Goal: Find specific page/section: Find specific page/section

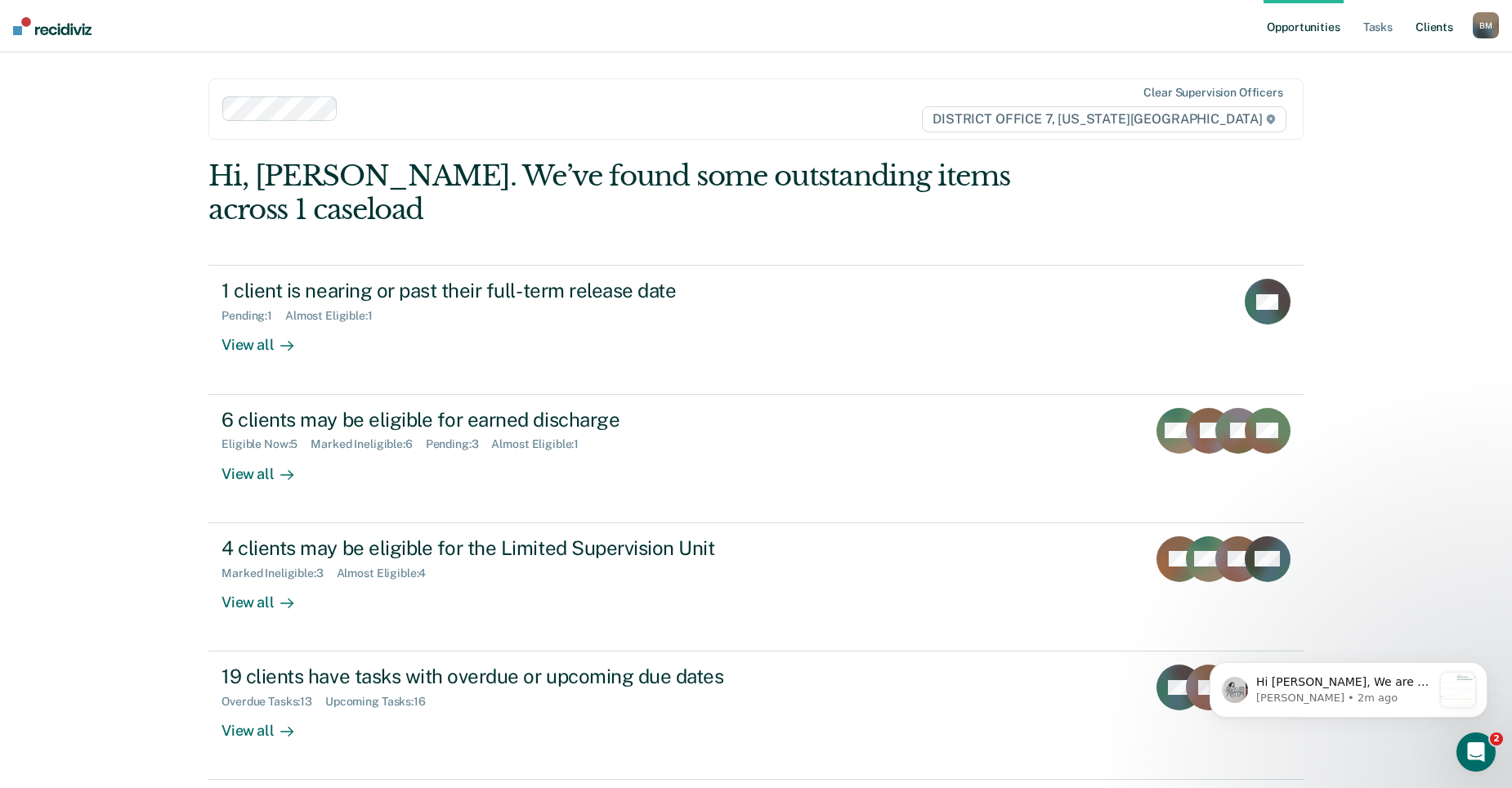
click at [1446, 31] on link "Client s" at bounding box center [1434, 26] width 44 height 53
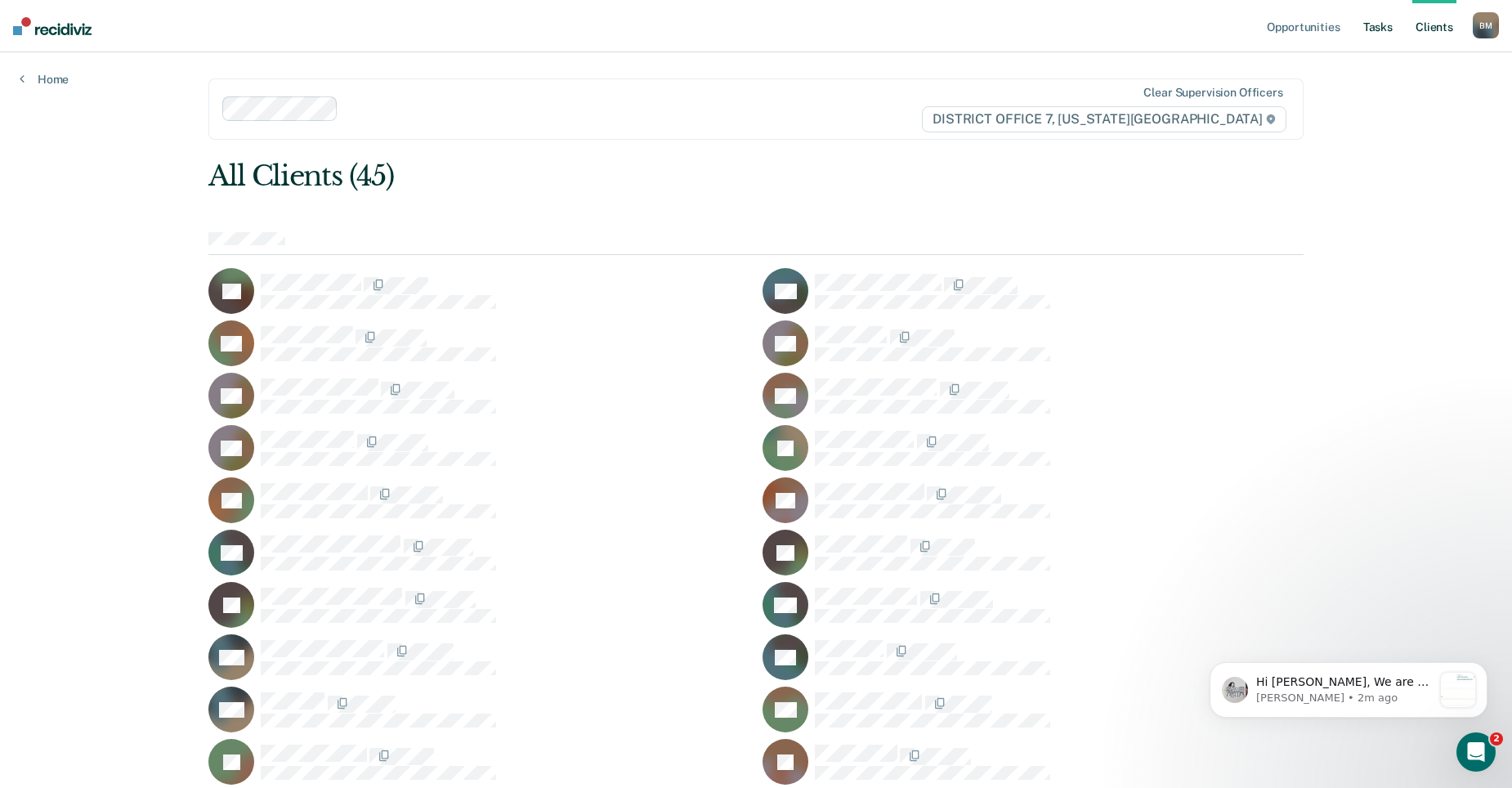
click at [1375, 22] on link "Tasks" at bounding box center [1377, 26] width 36 height 53
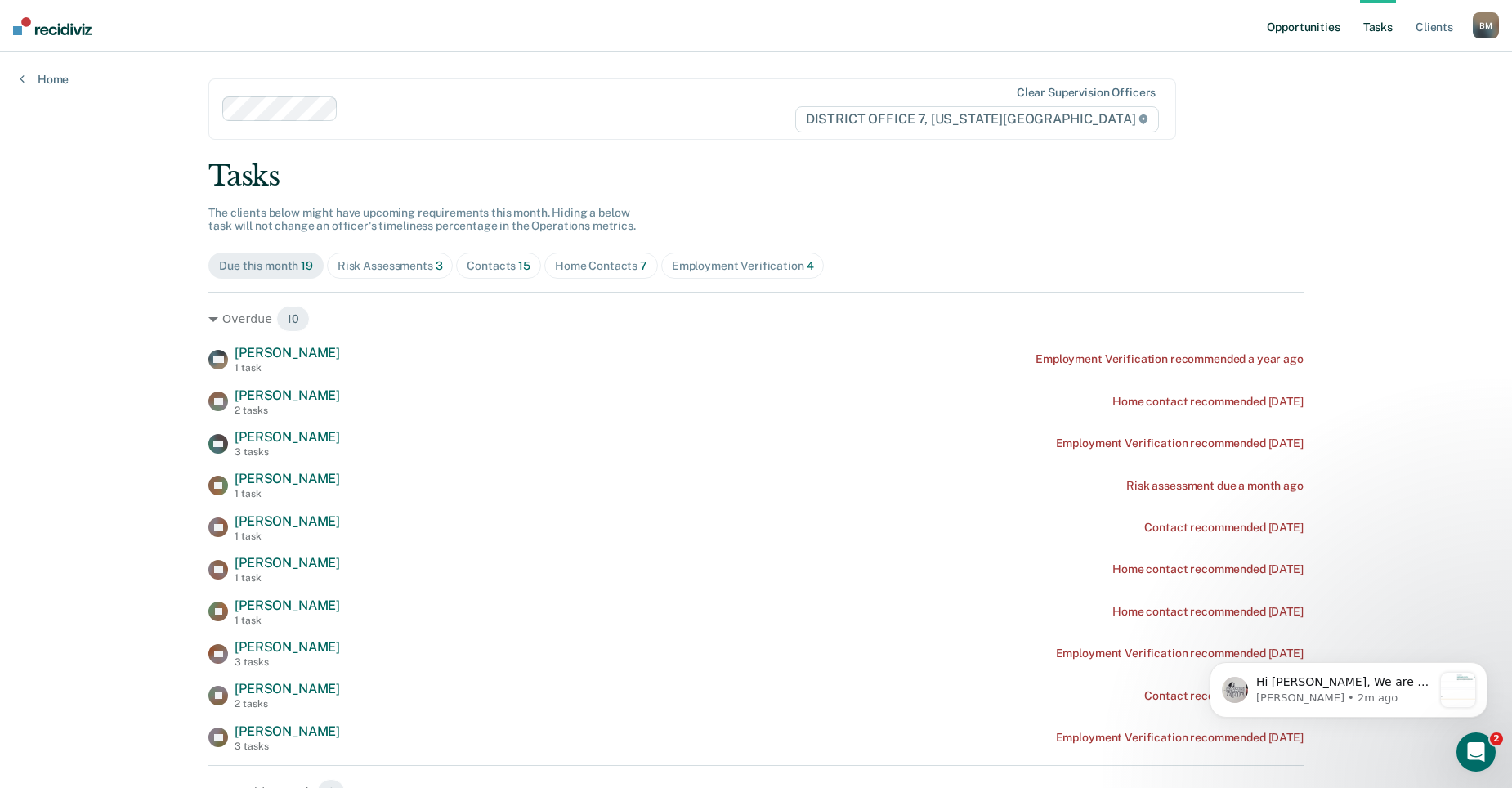
click at [1278, 34] on link "Opportunities" at bounding box center [1303, 26] width 79 height 53
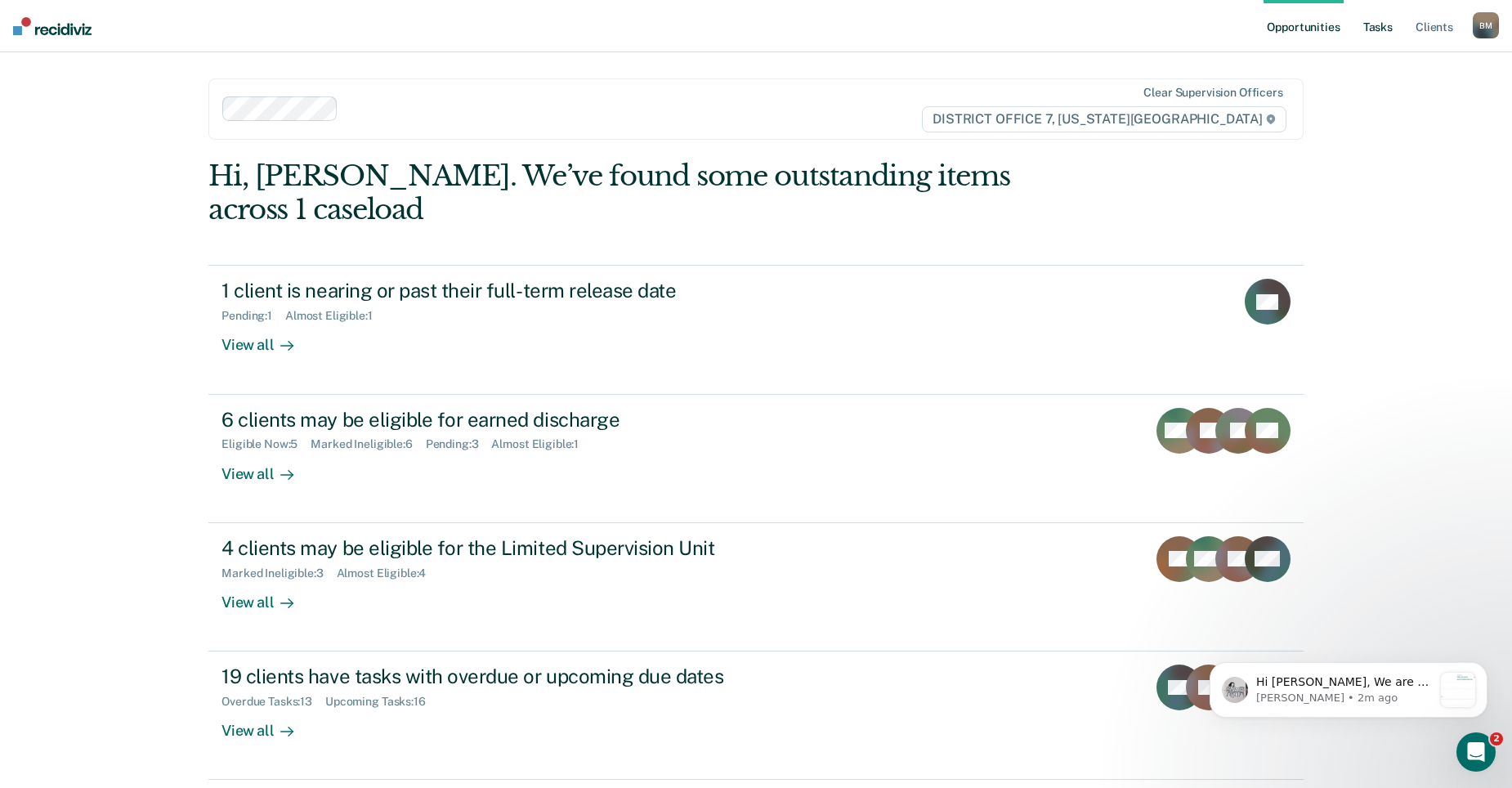
click at [1374, 35] on link "Tasks" at bounding box center [1377, 26] width 36 height 53
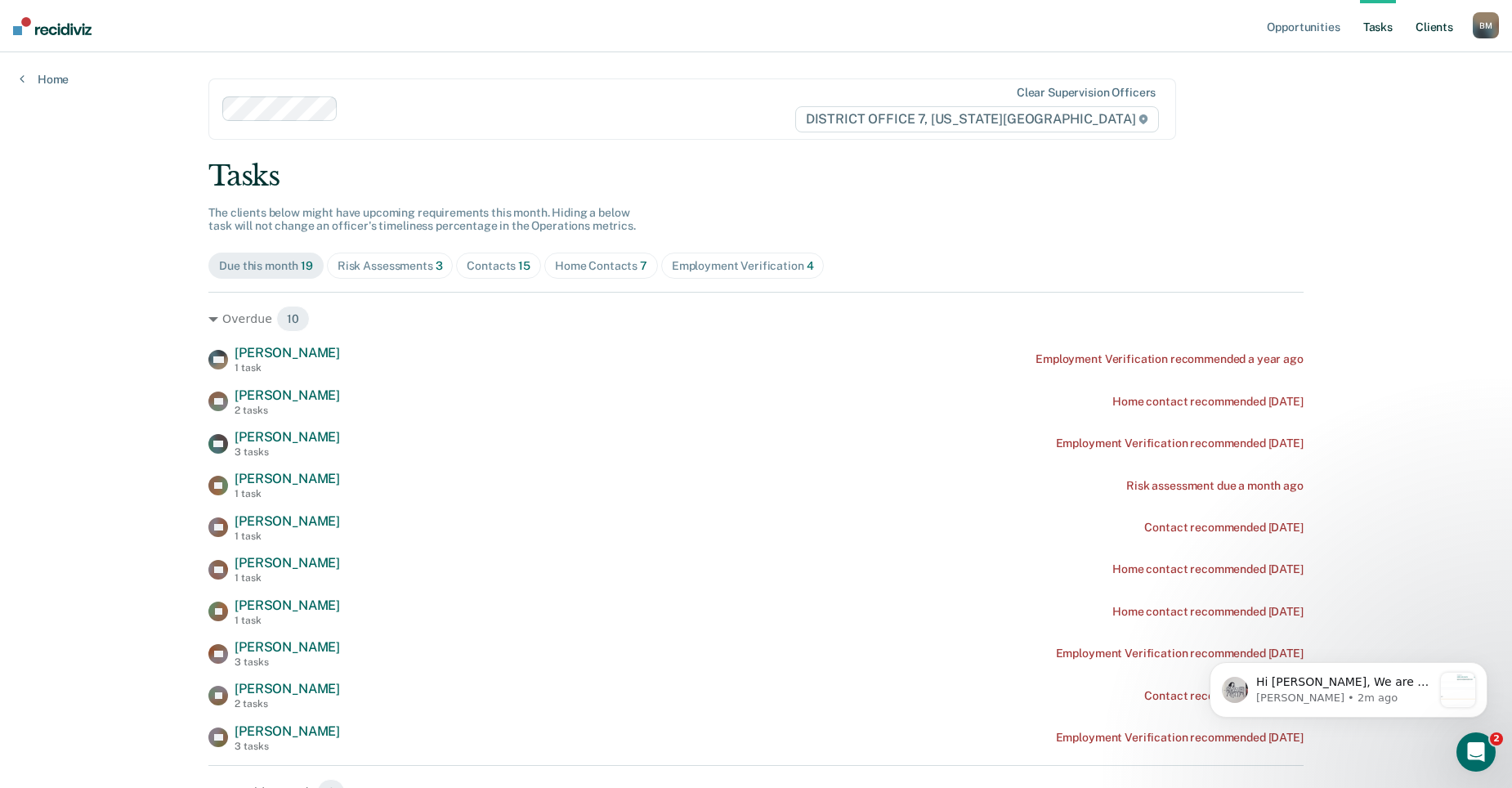
click at [1428, 28] on link "Client s" at bounding box center [1434, 26] width 44 height 53
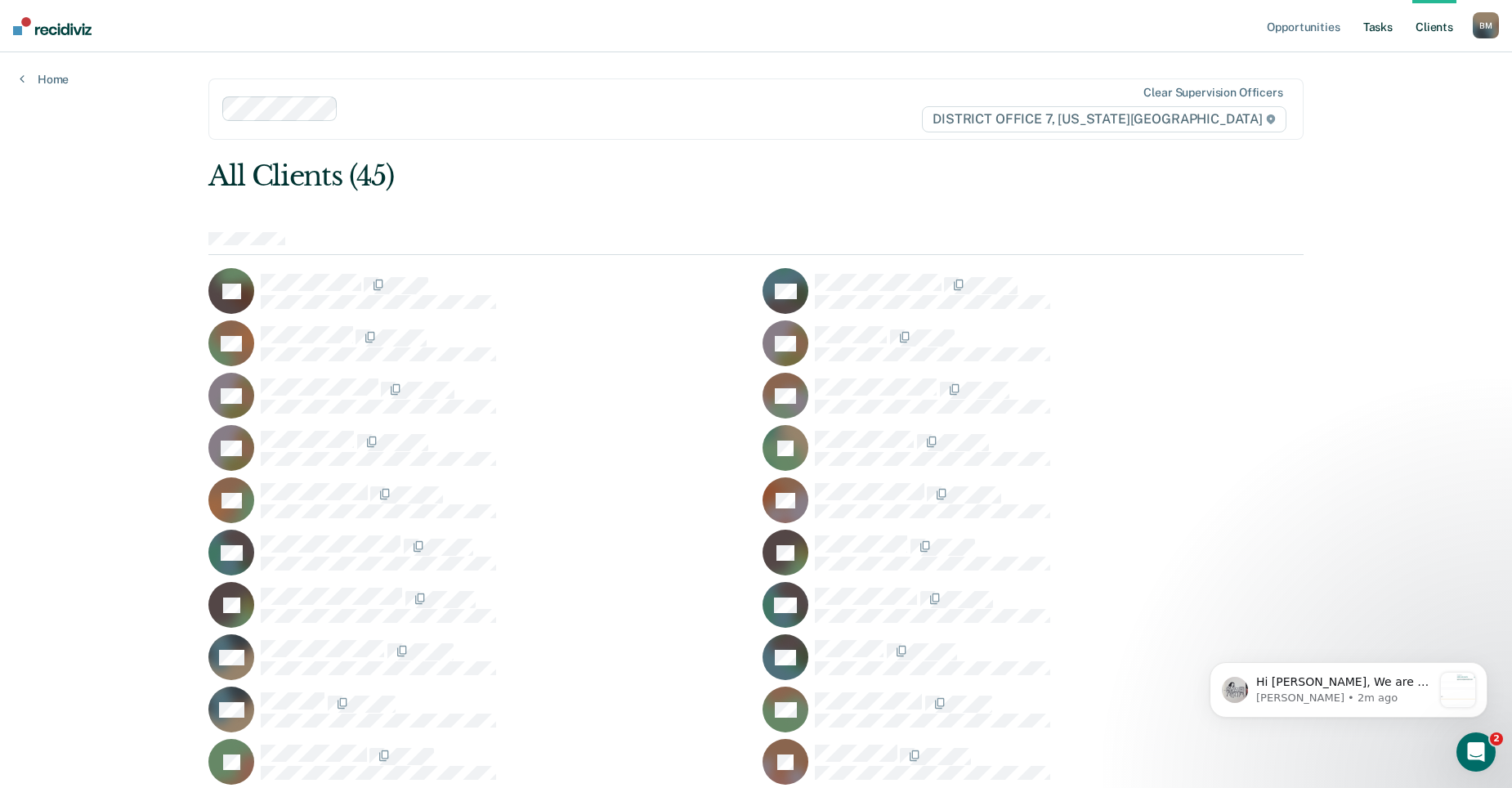
click at [1384, 28] on link "Tasks" at bounding box center [1377, 26] width 36 height 53
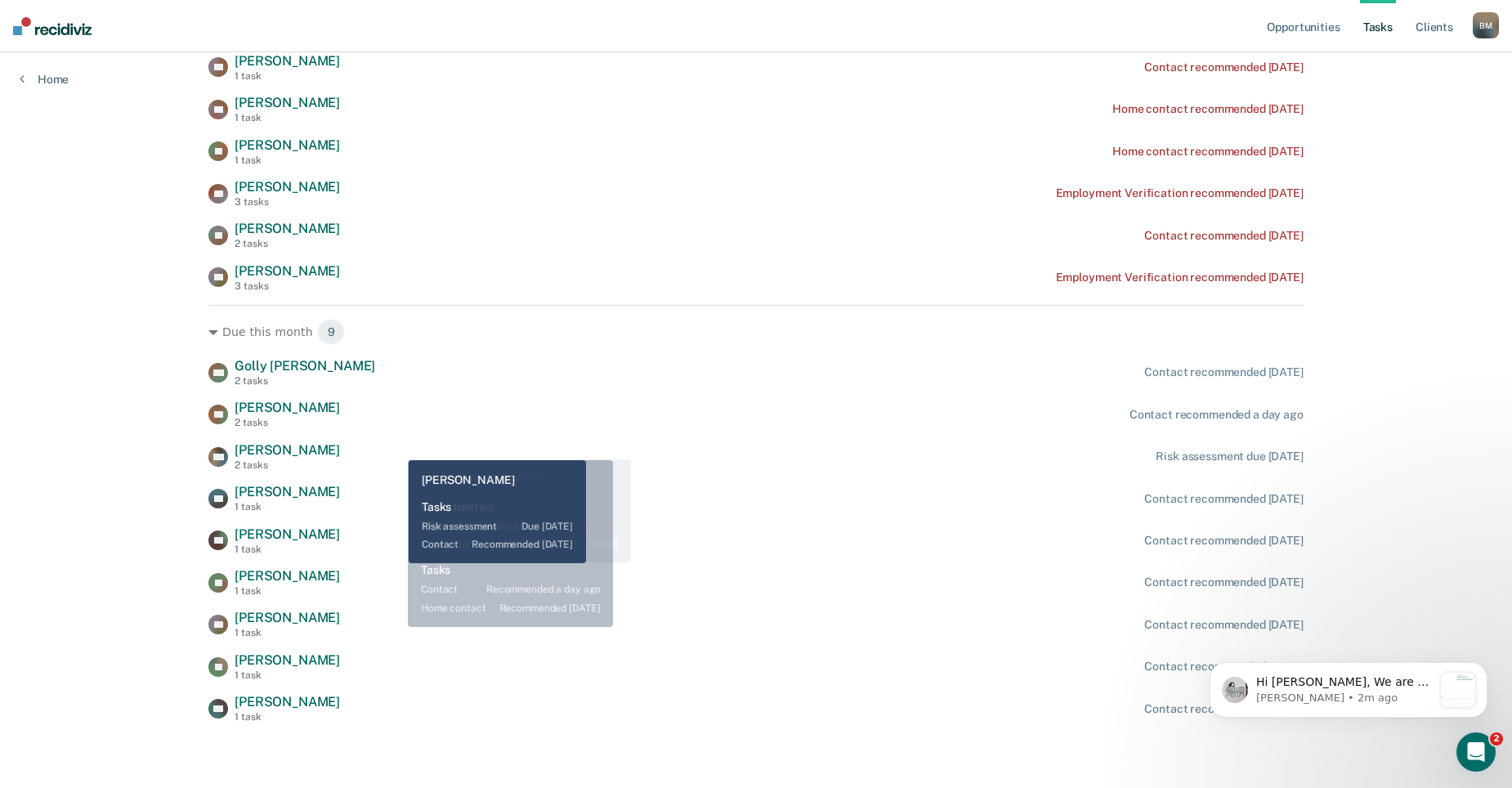
scroll to position [461, 0]
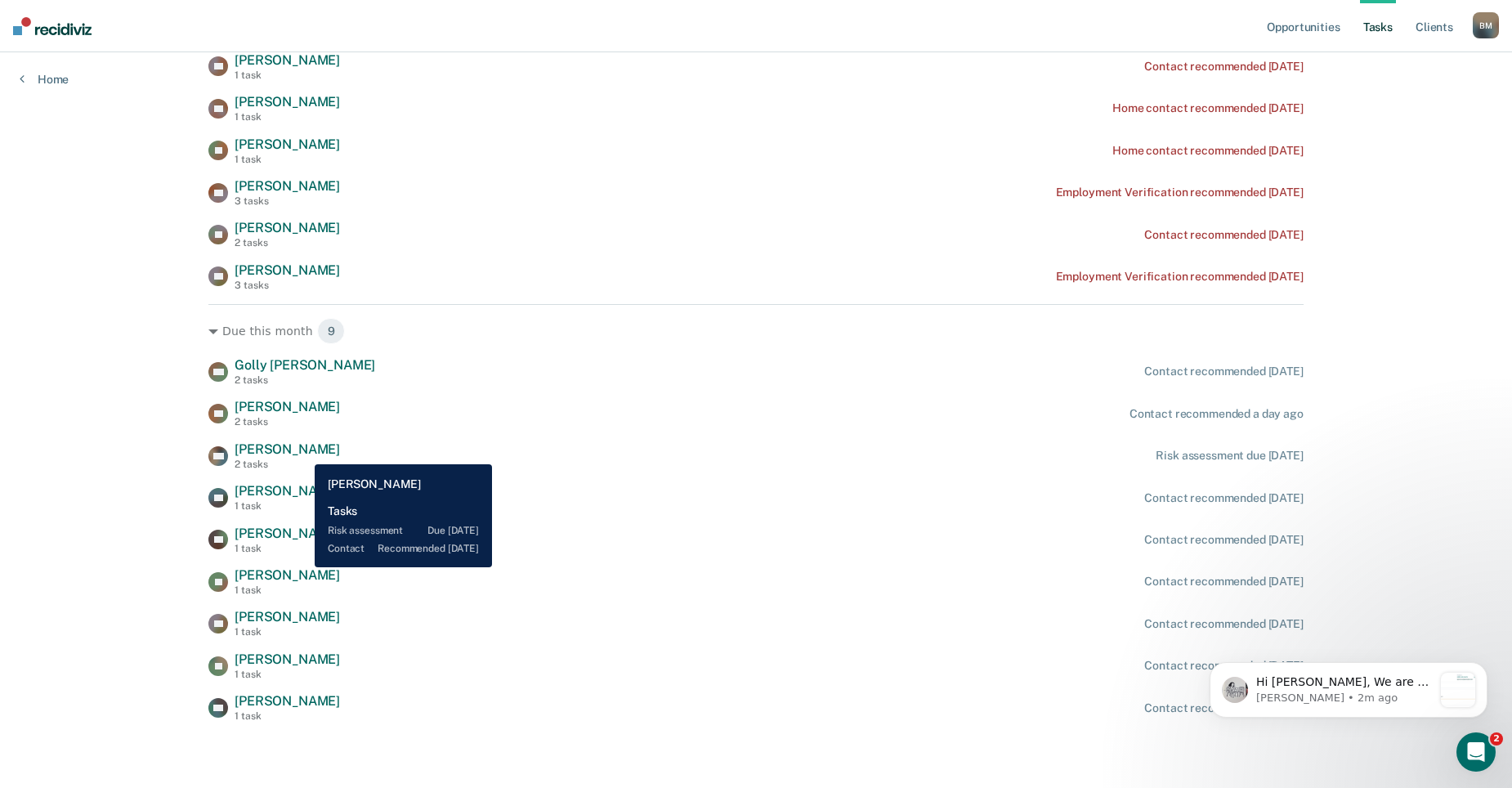
click at [302, 452] on span "[PERSON_NAME]" at bounding box center [287, 449] width 106 height 15
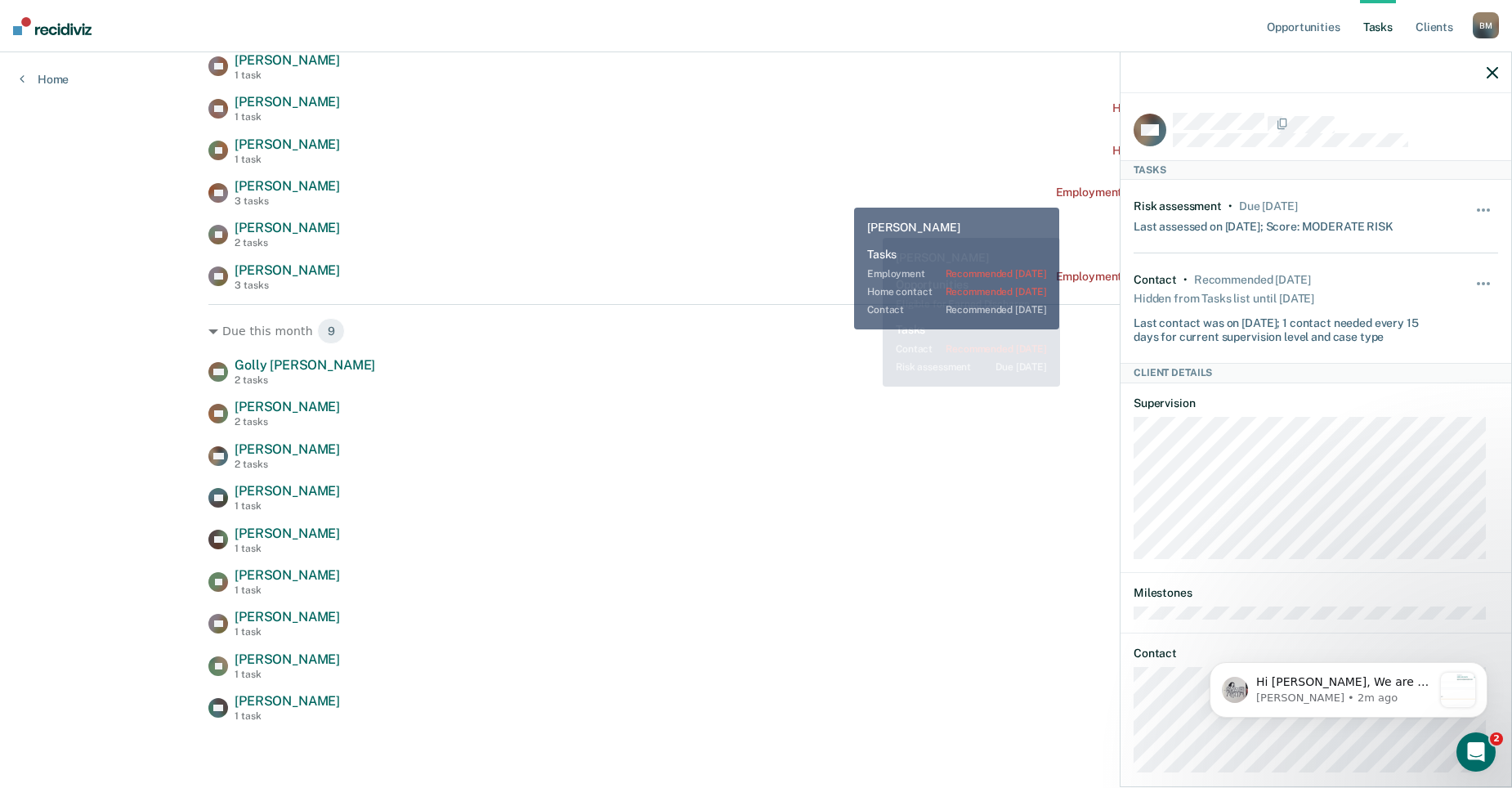
click at [841, 195] on div "VE [PERSON_NAME] 3 tasks Employment Verification recommended [DATE]" at bounding box center [756, 192] width 1095 height 28
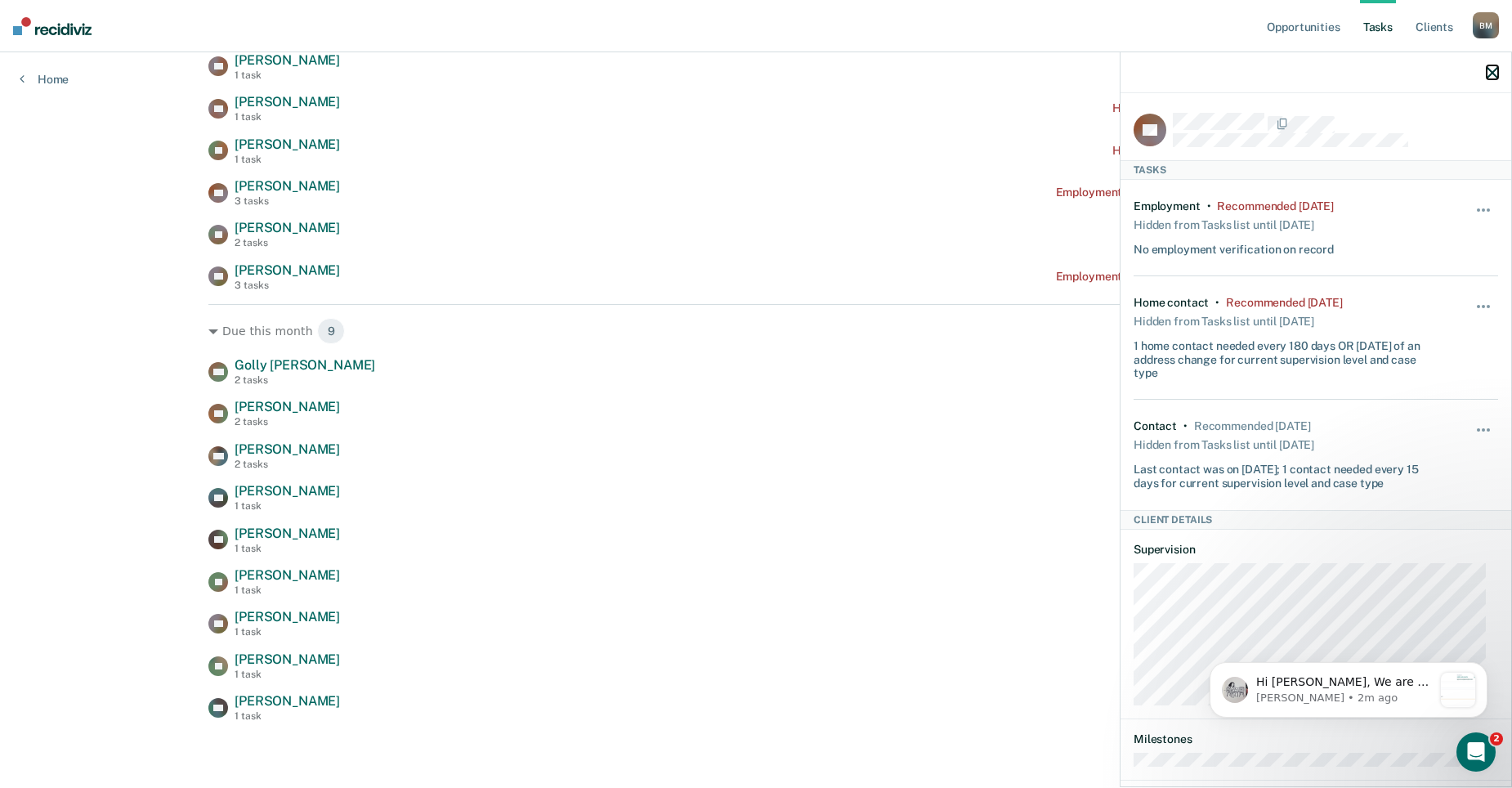
drag, startPoint x: 1493, startPoint y: 77, endPoint x: 1482, endPoint y: 72, distance: 12.1
click at [1493, 77] on icon "button" at bounding box center [1492, 73] width 11 height 11
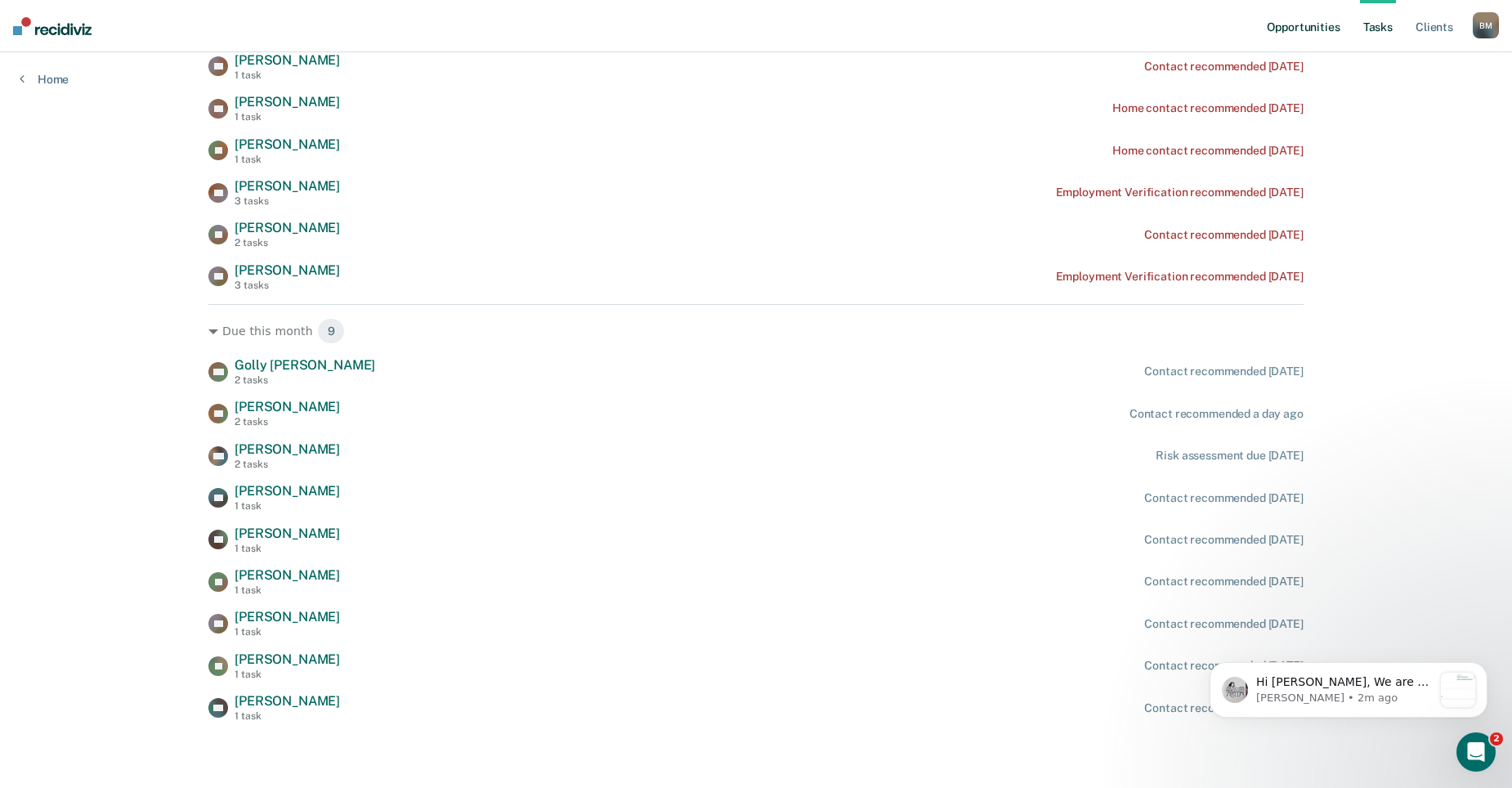
click at [1322, 23] on link "Opportunities" at bounding box center [1303, 26] width 79 height 53
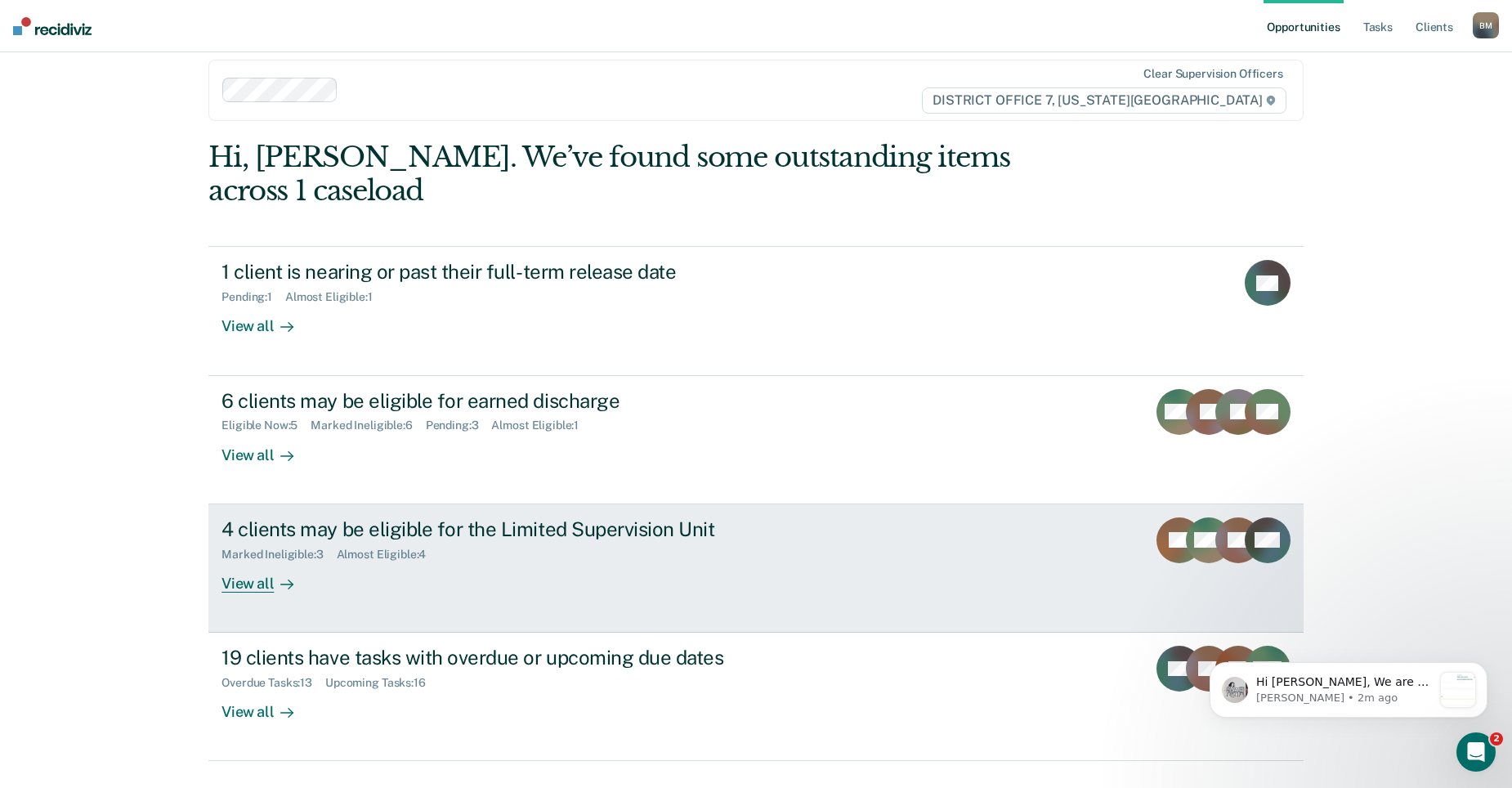
scroll to position [24, 0]
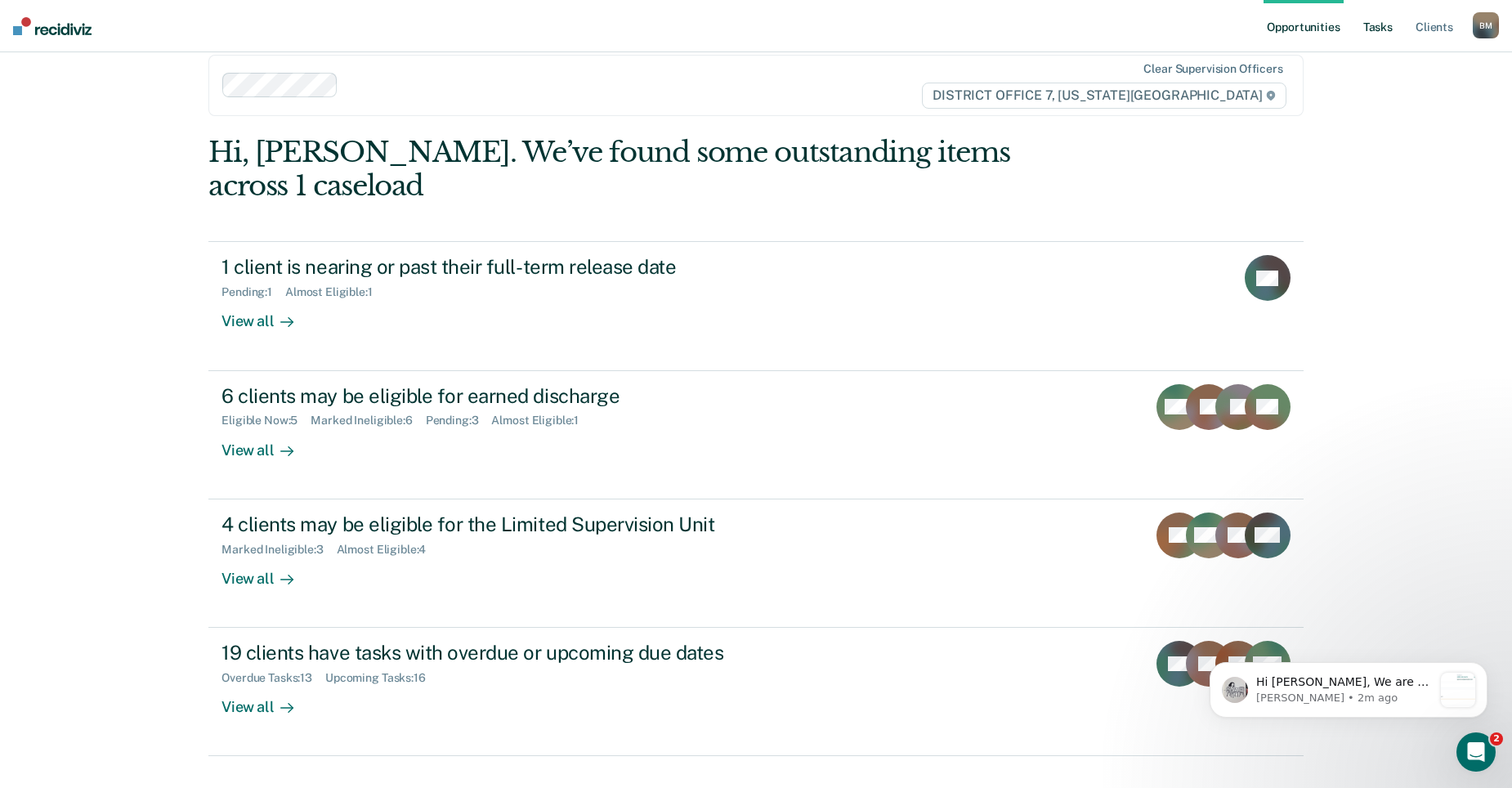
click at [1392, 25] on link "Tasks" at bounding box center [1377, 26] width 36 height 53
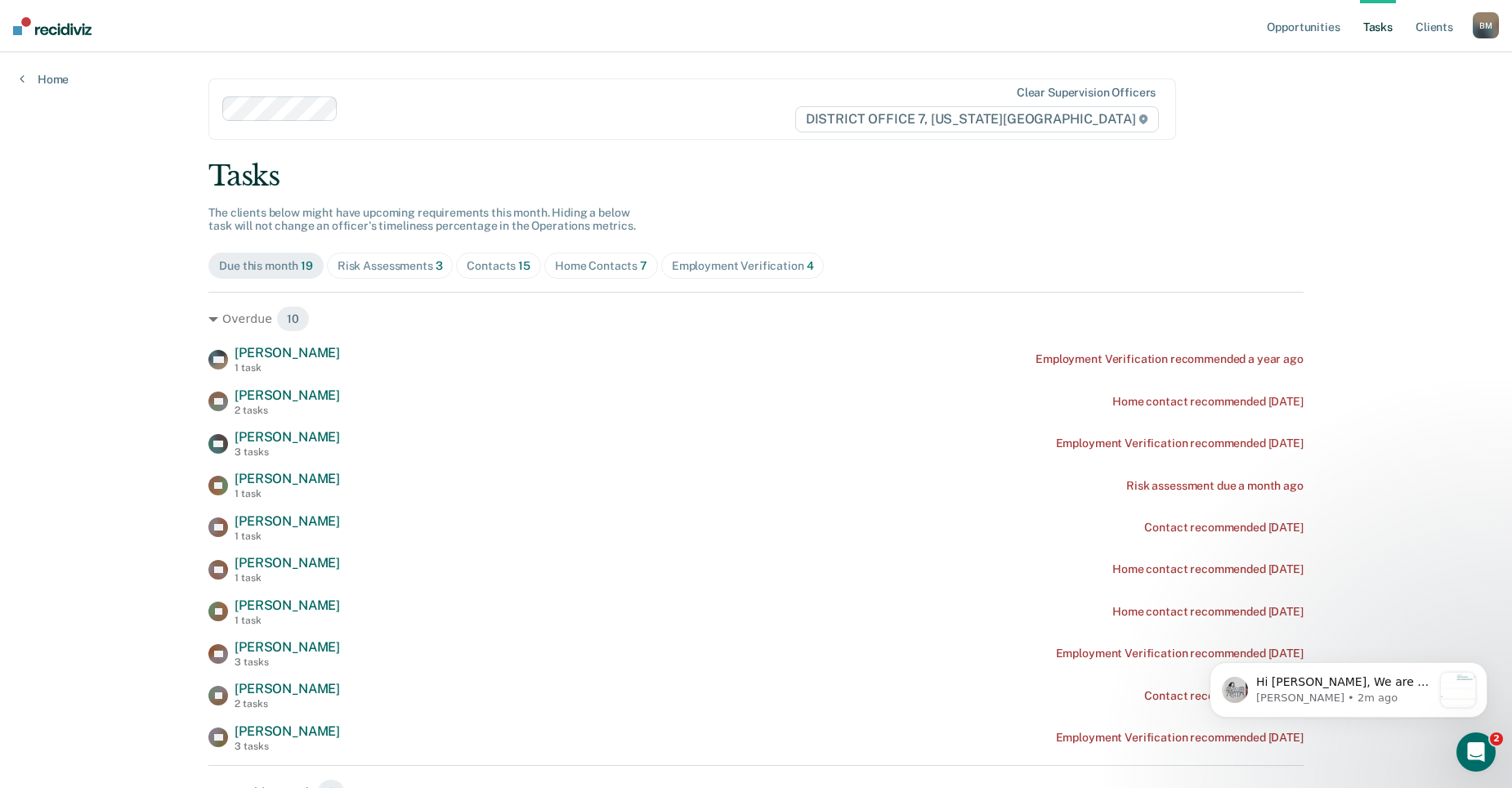
click at [351, 278] on span "Risk Assessments 3" at bounding box center [390, 266] width 126 height 26
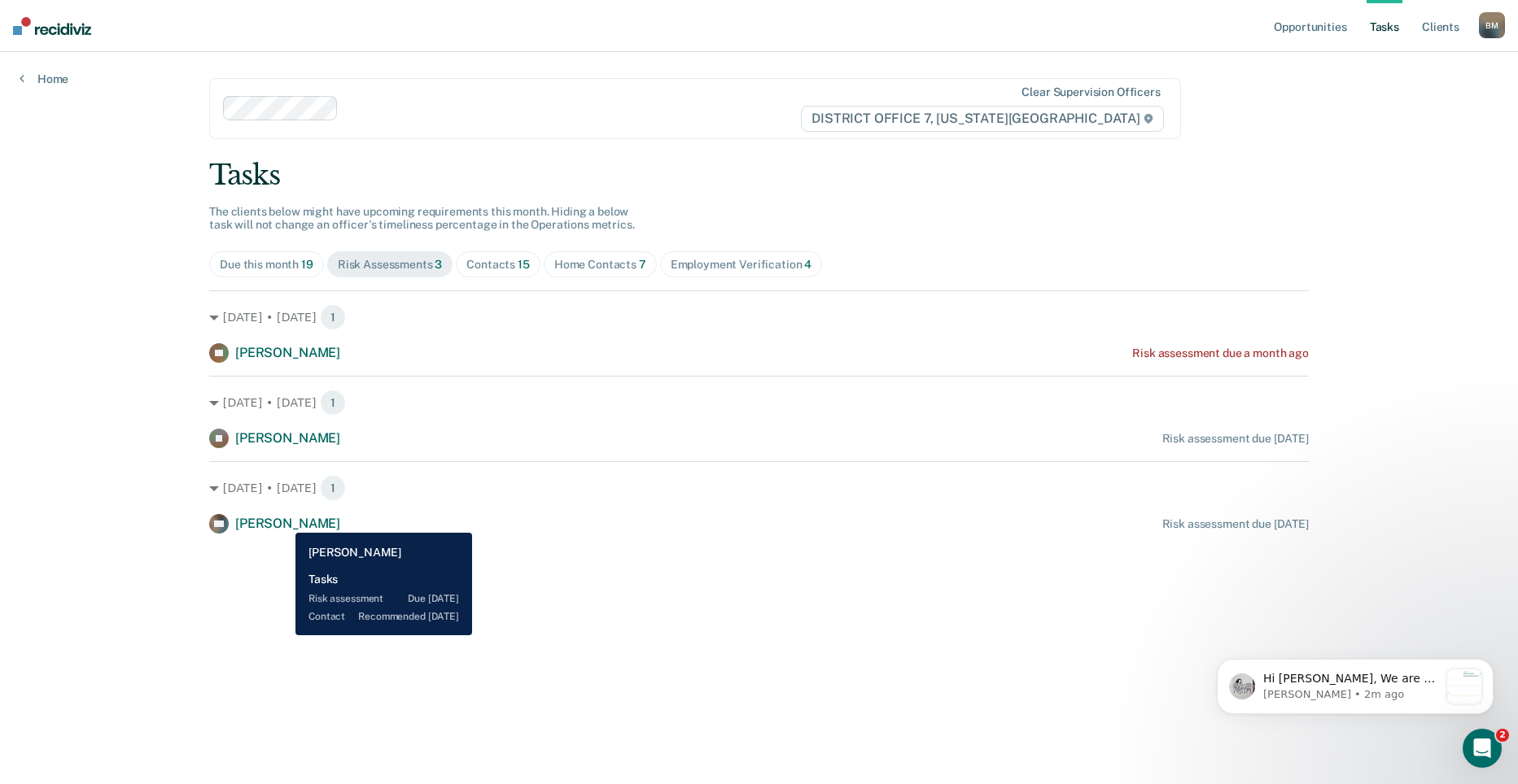
click at [283, 520] on span "[PERSON_NAME]" at bounding box center [288, 523] width 105 height 15
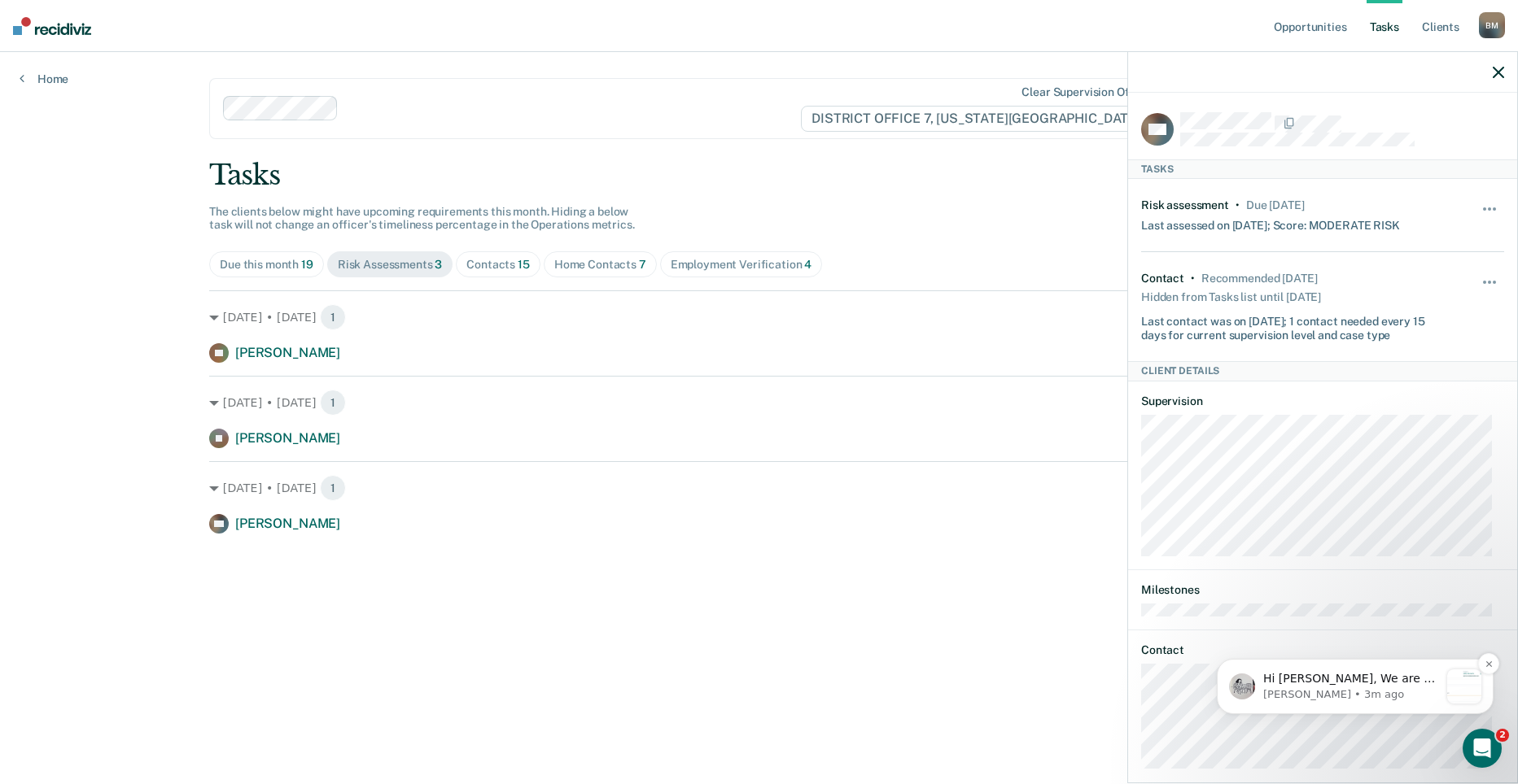
click at [1337, 678] on p "Hi [PERSON_NAME], We are so excited to announce a brand new feature: AI case no…" at bounding box center [1350, 679] width 175 height 16
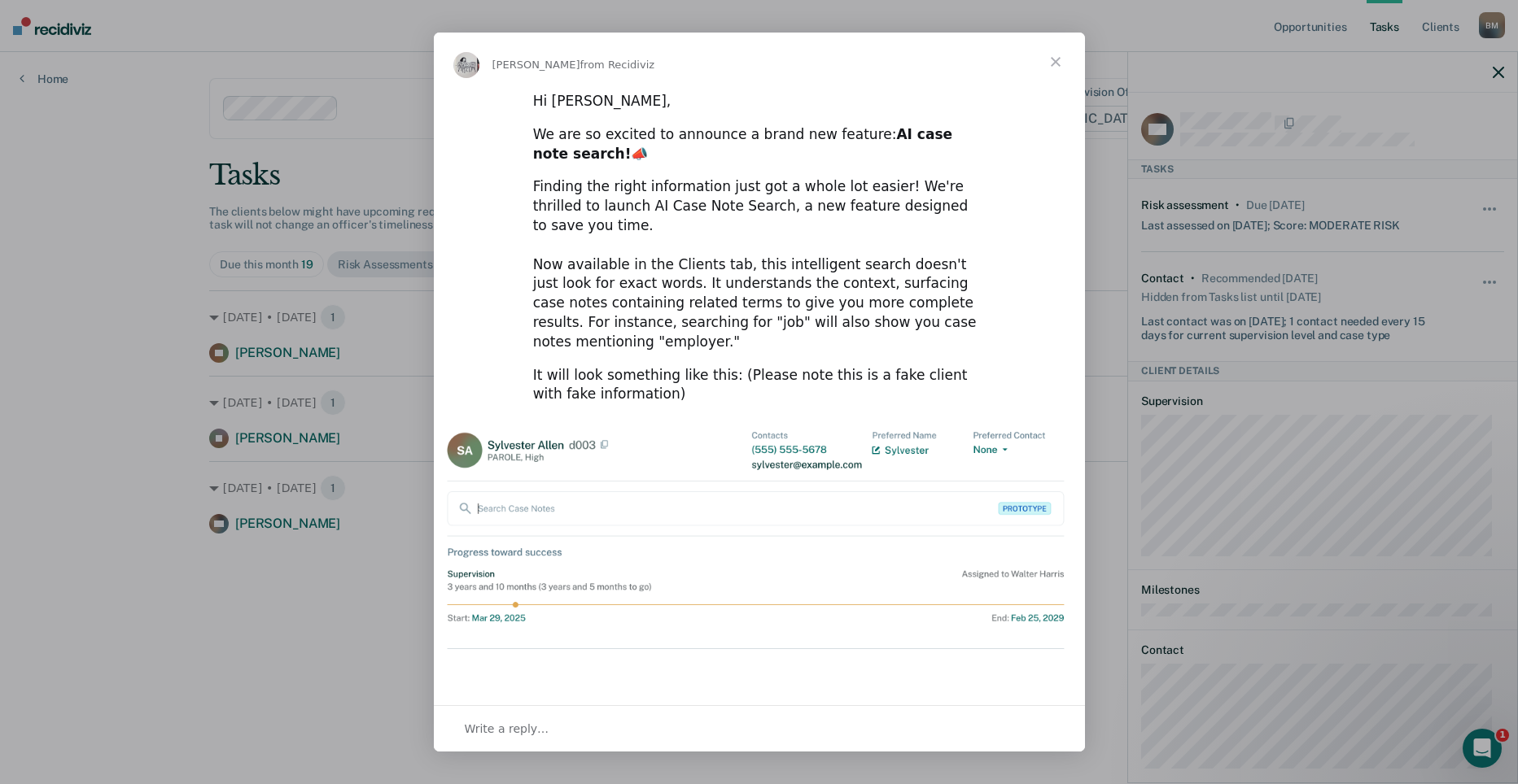
click at [1050, 65] on span "Close" at bounding box center [1055, 62] width 58 height 58
